Goal: Task Accomplishment & Management: Use online tool/utility

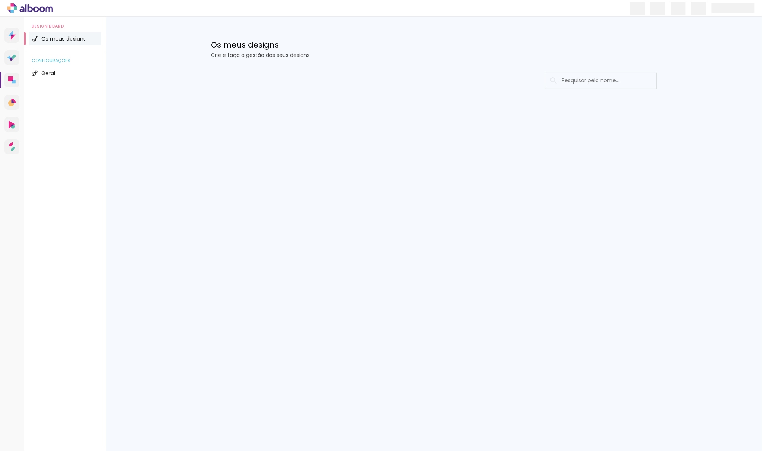
type input "Todas as fotos"
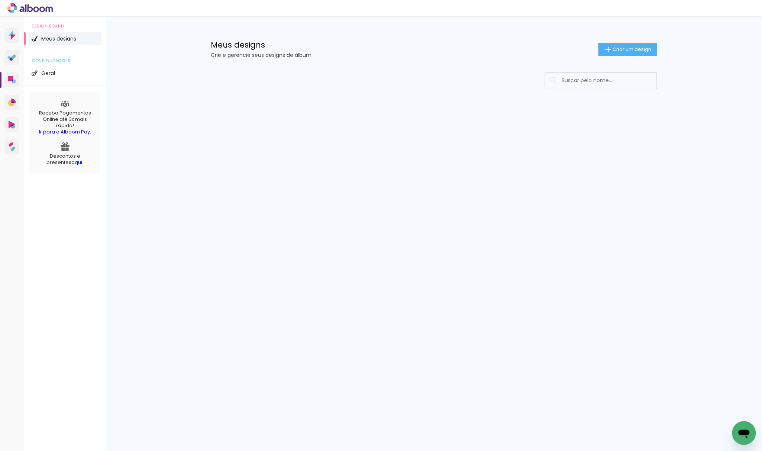
click at [592, 74] on input at bounding box center [612, 80] width 106 height 15
paste input "19. 08.04.2025 - ANNA LUIZA - BARRA OLIMPICA"
type input "19. 08.04.2025 - ANNA LUIZA - BARRA OLIMPICA"
click at [609, 78] on input "19. 08.04.2025 - ANNA LUIZA - BARRA OLIMPICA" at bounding box center [605, 80] width 93 height 15
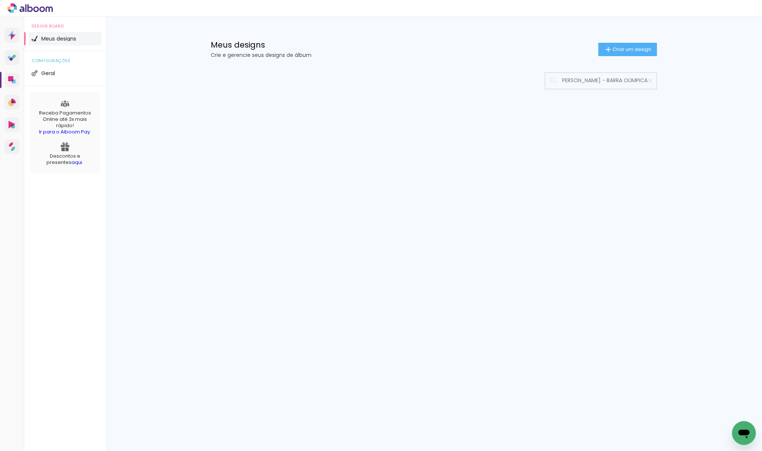
click at [609, 78] on input "19. 08.04.2025 - ANNA LUIZA - BARRA OLIMPICA" at bounding box center [605, 80] width 93 height 15
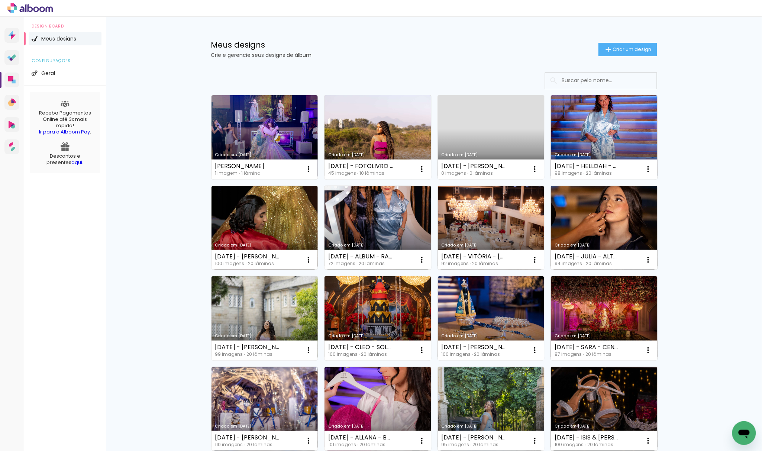
scroll to position [0, 0]
paste input "19. 08.04.2025 - ANNA LUIZA - BARRA OLIMPICA"
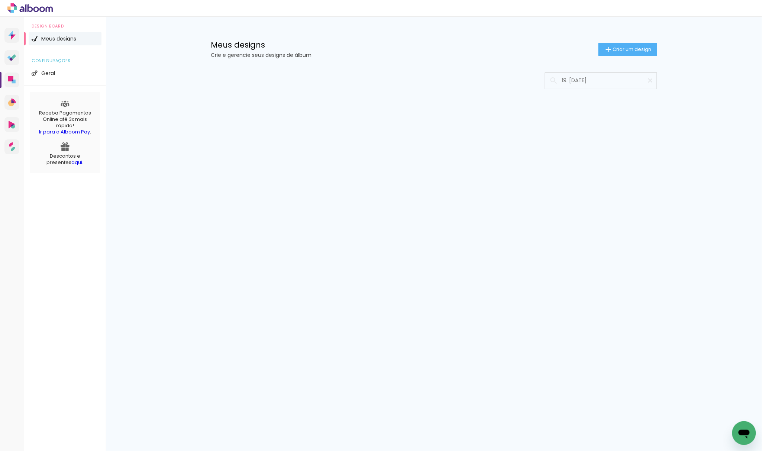
click at [570, 80] on input "19. 08.04.2025" at bounding box center [605, 80] width 93 height 15
click at [570, 79] on input "19. 08.04.2025" at bounding box center [605, 80] width 93 height 15
click at [573, 77] on input "19. 08.04.2025" at bounding box center [605, 80] width 93 height 15
click at [572, 78] on input "19. 08.04.2025" at bounding box center [605, 80] width 93 height 15
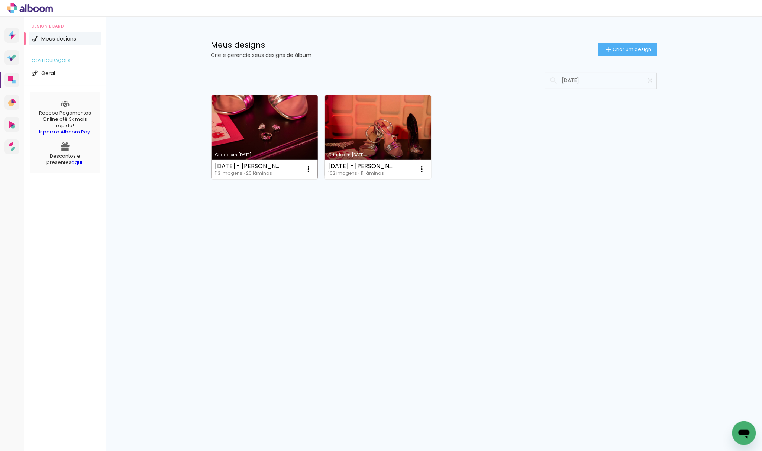
type input "08.04.2025"
type paper-input "08.04.2025"
click at [284, 139] on link "Criado em 09/07/25" at bounding box center [265, 137] width 107 height 84
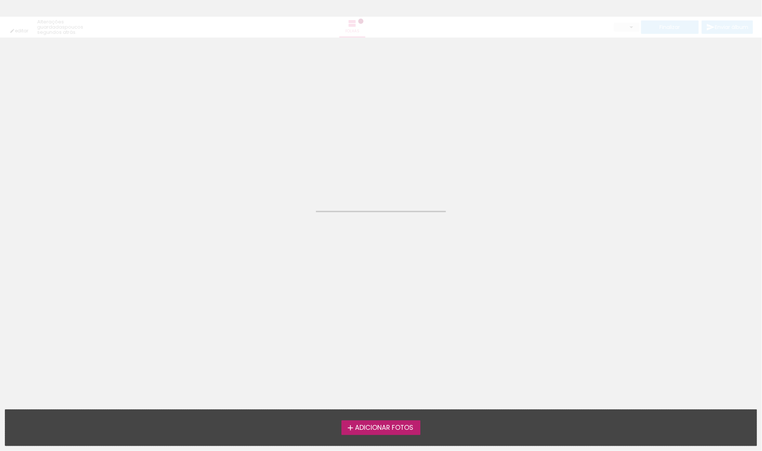
type input "Todas as fotos"
